Goal: Task Accomplishment & Management: Use online tool/utility

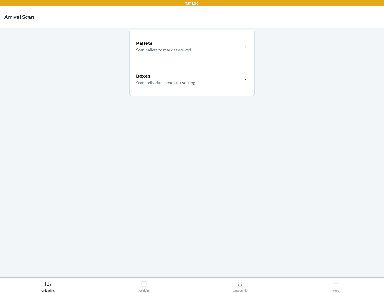
click at [189, 76] on div "Boxes" at bounding box center [189, 76] width 106 height 6
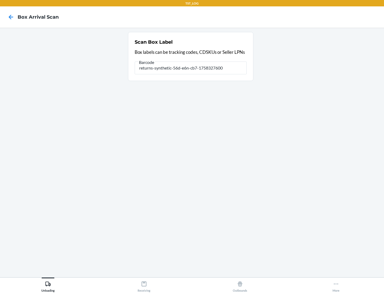
type input "returns-synthetic-56d-e6n-cb7-1758327600"
